Goal: Check status: Check status

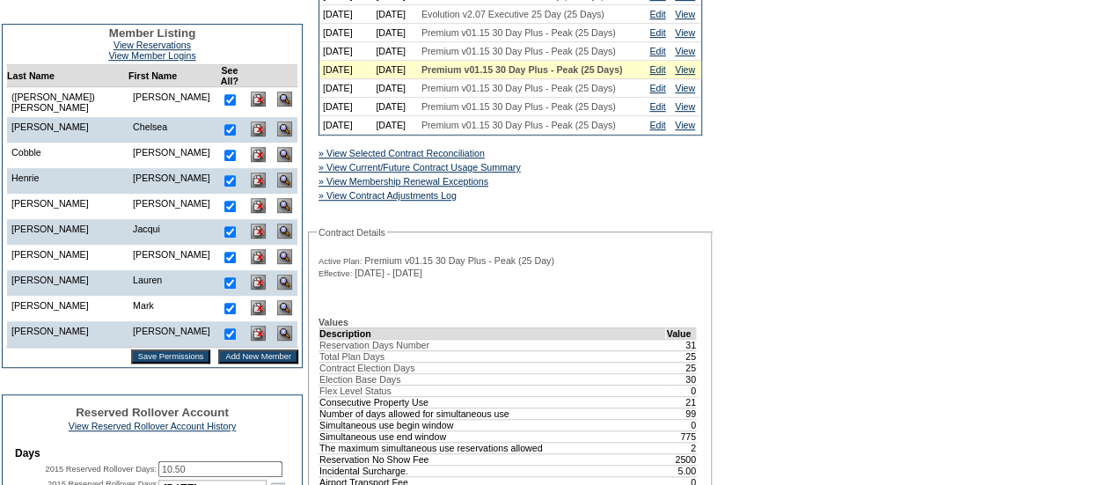
scroll to position [452, 0]
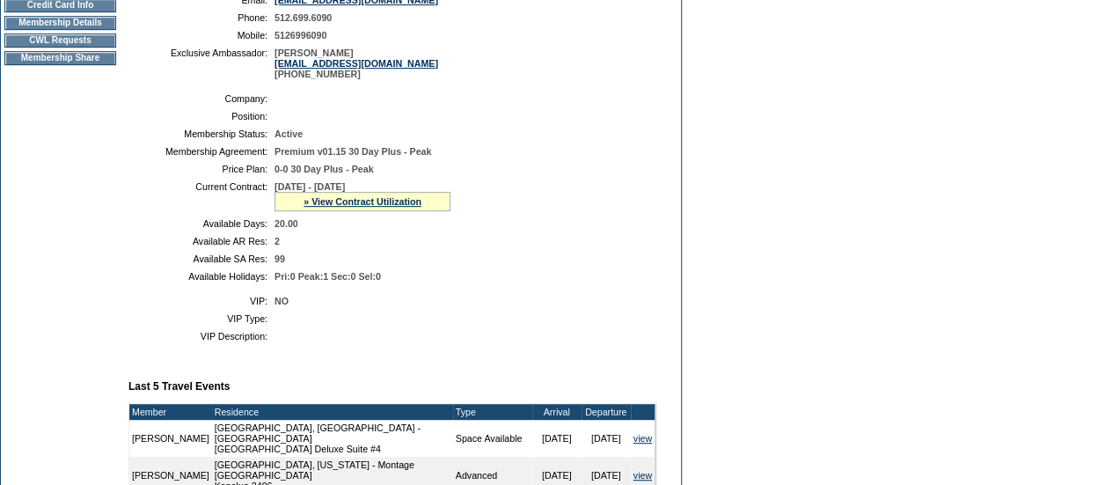
scroll to position [311, 0]
click at [352, 207] on link "» View Contract Utilization" at bounding box center [363, 201] width 118 height 11
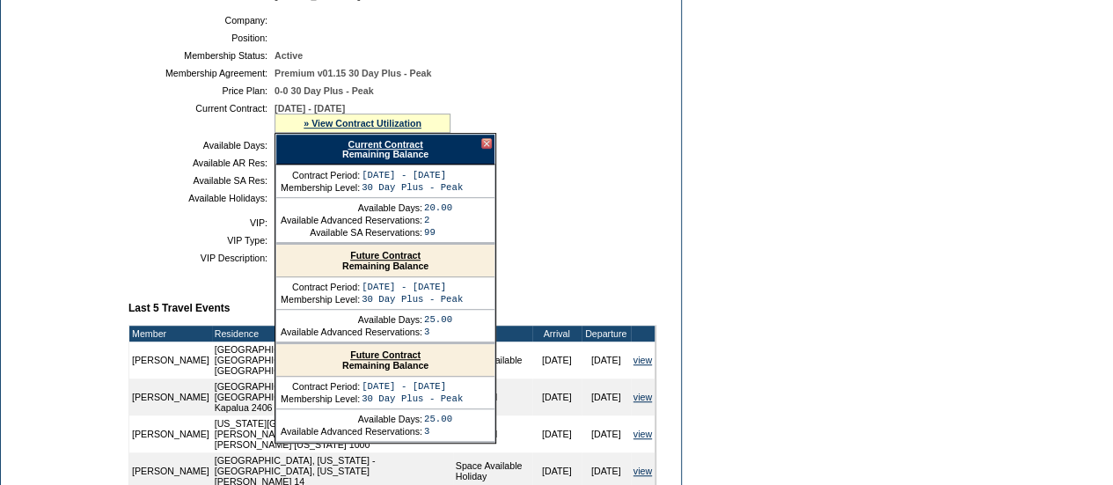
scroll to position [391, 0]
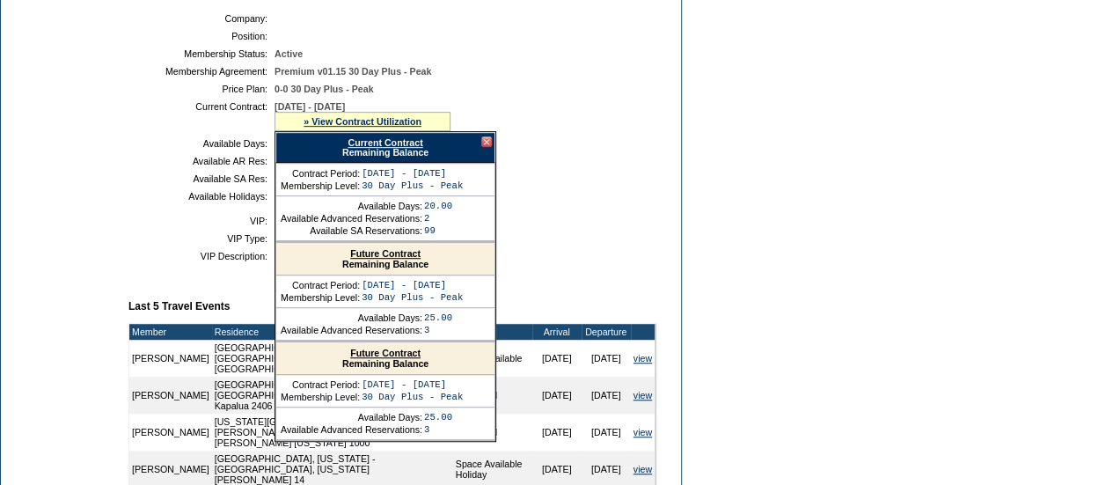
click at [406, 148] on link "Current Contract" at bounding box center [385, 142] width 75 height 11
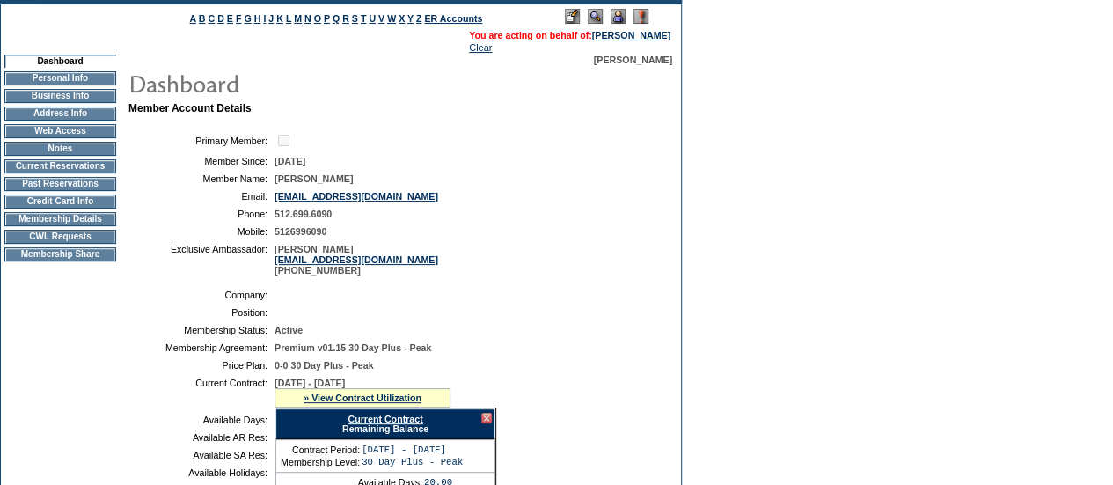
scroll to position [97, 0]
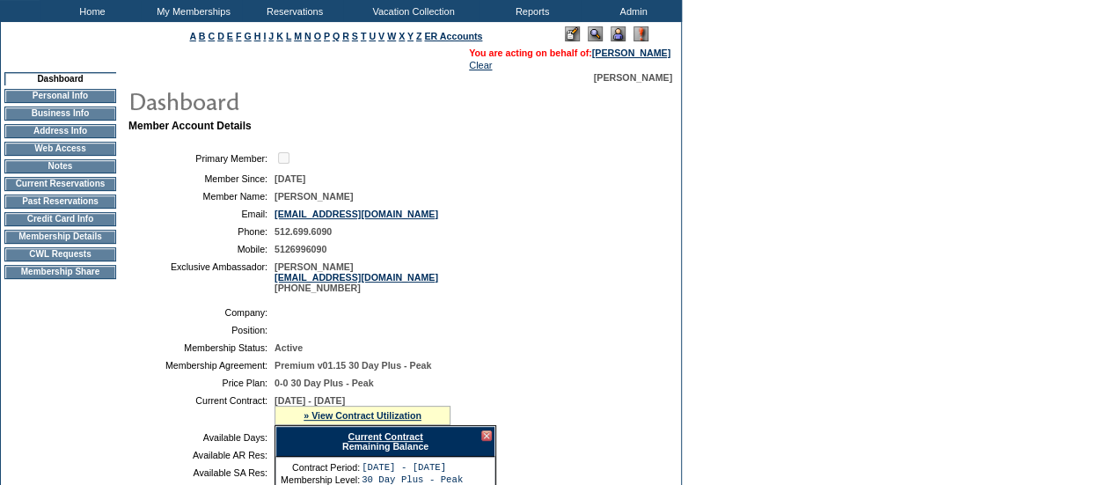
click at [87, 242] on td "Membership Details" at bounding box center [60, 237] width 112 height 14
